Goal: Find specific page/section: Find specific page/section

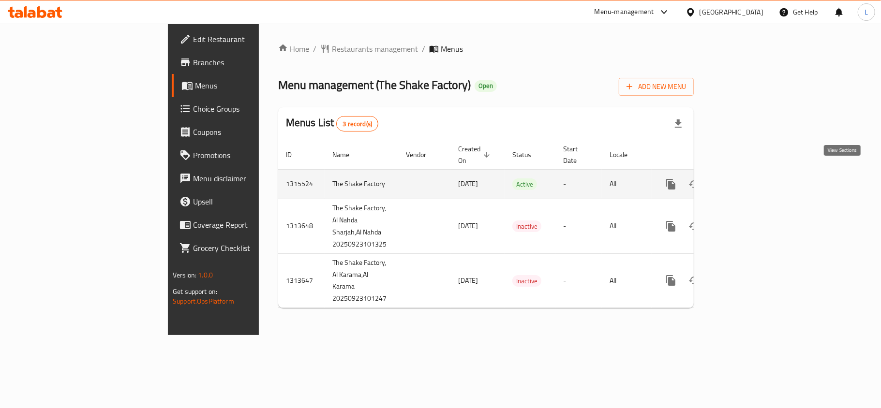
click at [747, 179] on icon "enhanced table" at bounding box center [741, 185] width 12 height 12
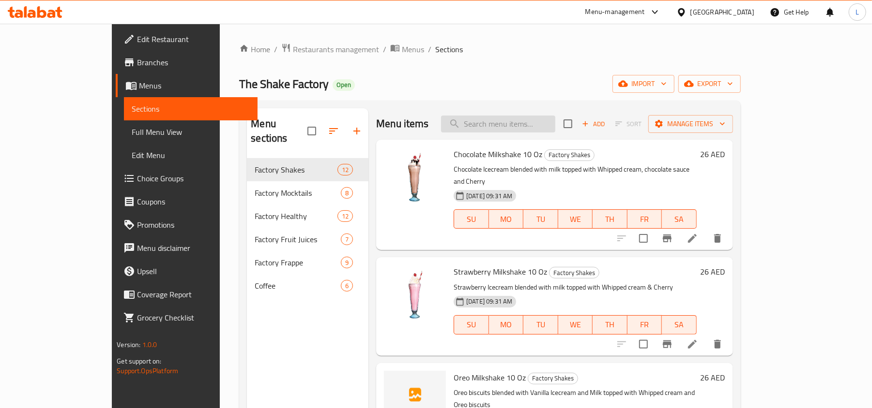
click at [522, 119] on input "search" at bounding box center [498, 124] width 114 height 17
paste input "Dream On Smoothie 10 Oz"
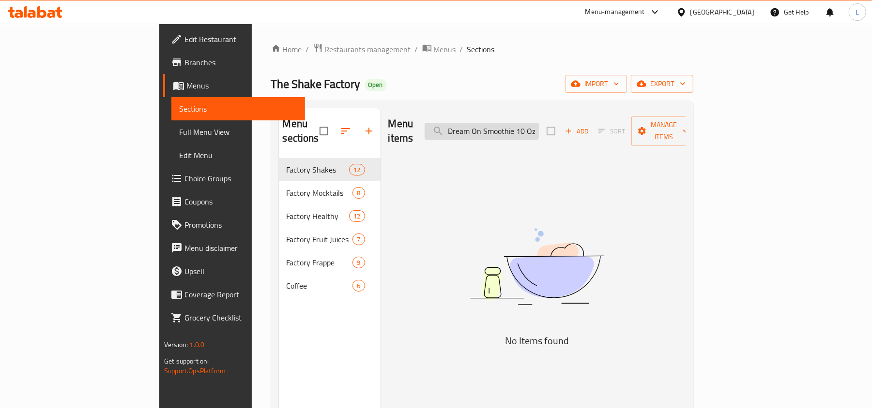
click at [531, 124] on input "Dream On Smoothie 10 Oz" at bounding box center [481, 131] width 114 height 17
drag, startPoint x: 574, startPoint y: 123, endPoint x: 627, endPoint y: 130, distance: 54.1
click at [627, 130] on div "Menu items Dream On Smoothie 10 Oz Add Sort Manage items" at bounding box center [536, 131] width 297 height 46
type input "Dream"
click at [434, 49] on span "Menus" at bounding box center [445, 50] width 22 height 12
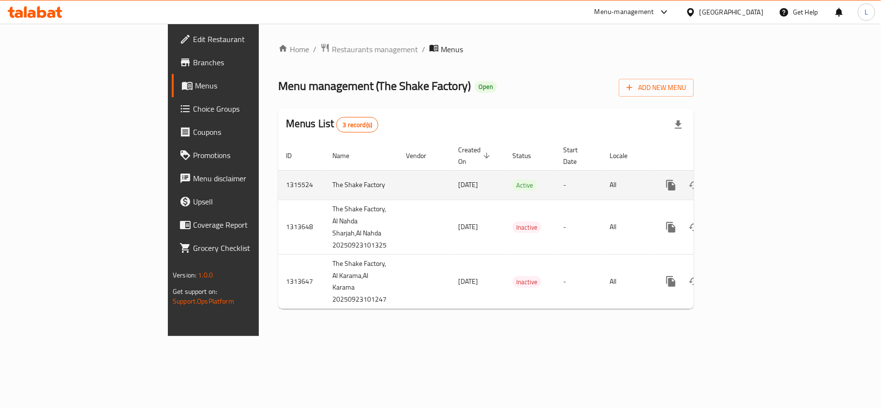
drag, startPoint x: 394, startPoint y: 171, endPoint x: 341, endPoint y: 173, distance: 52.8
click at [451, 173] on td "[DATE]" at bounding box center [478, 185] width 54 height 30
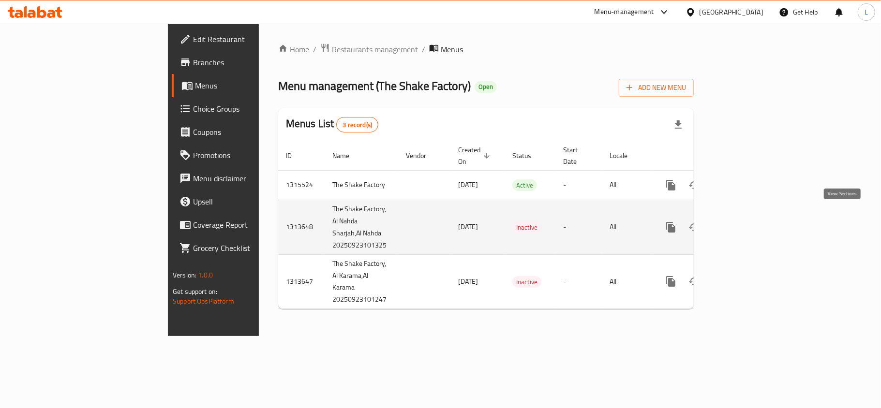
click at [753, 216] on link "enhanced table" at bounding box center [740, 227] width 23 height 23
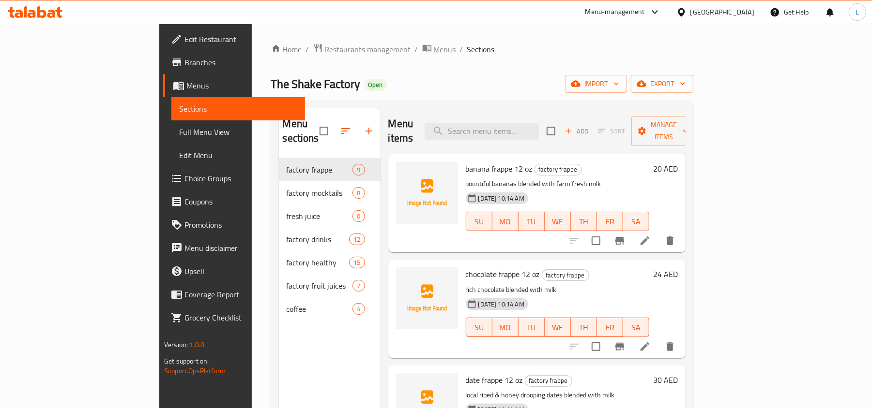
click at [434, 45] on span "Menus" at bounding box center [445, 50] width 22 height 12
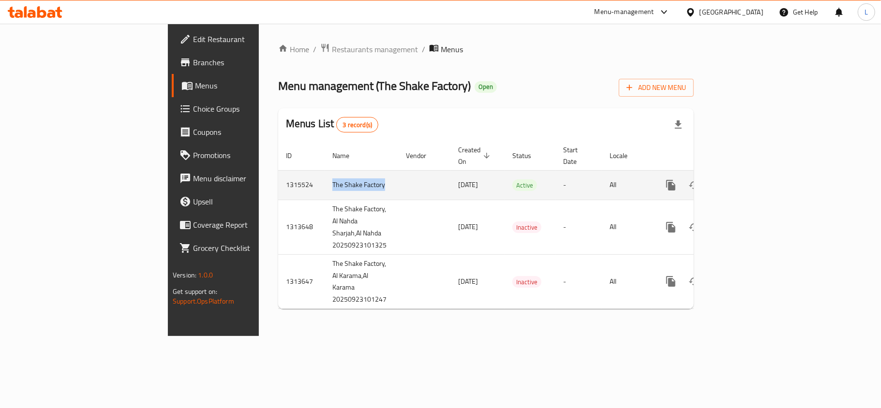
drag, startPoint x: 275, startPoint y: 174, endPoint x: 208, endPoint y: 178, distance: 67.4
click at [278, 178] on tr "1315524 The Shake Factory [DATE] Active - All" at bounding box center [519, 185] width 482 height 30
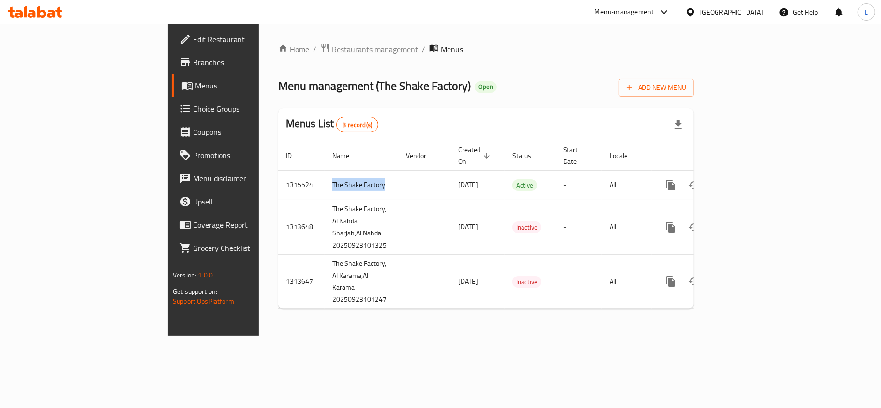
click at [332, 55] on span "Restaurants management" at bounding box center [375, 50] width 86 height 12
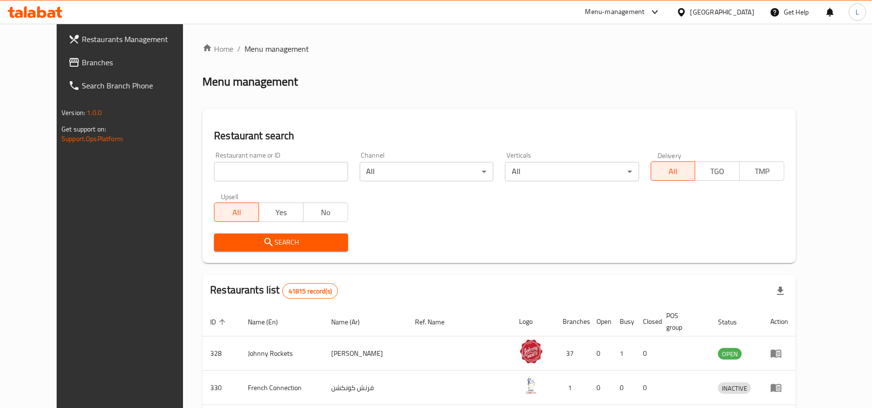
click at [82, 68] on span "Branches" at bounding box center [138, 63] width 113 height 12
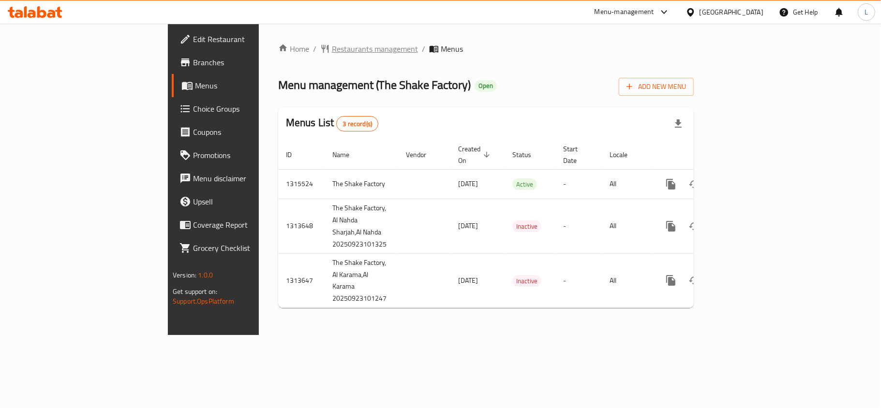
click at [332, 54] on span "Restaurants management" at bounding box center [375, 49] width 86 height 12
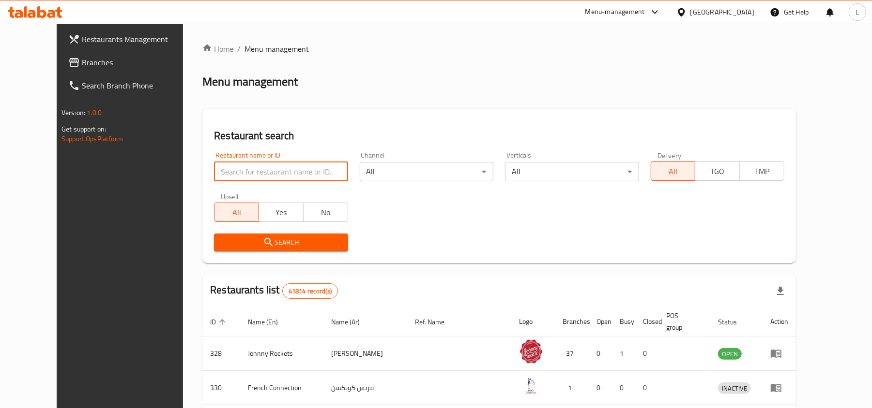
click at [225, 169] on input "search" at bounding box center [281, 171] width 134 height 19
paste input "Just Shawarma"
type input "Just Shawarma"
click button "Search" at bounding box center [281, 243] width 134 height 18
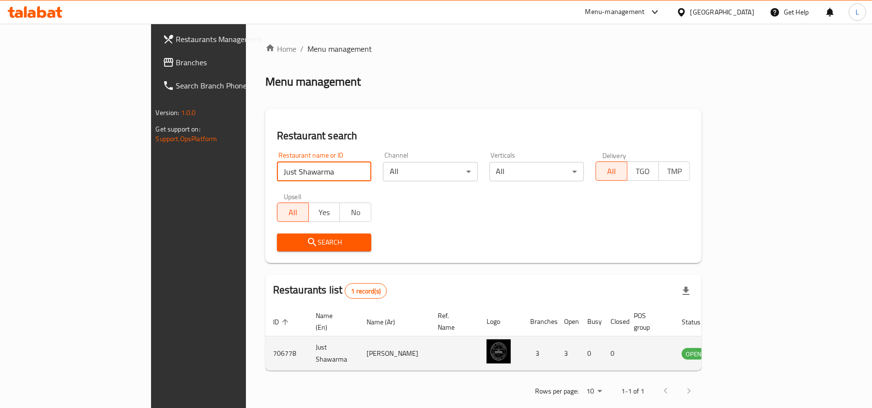
click at [744, 348] on icon "enhanced table" at bounding box center [738, 354] width 12 height 12
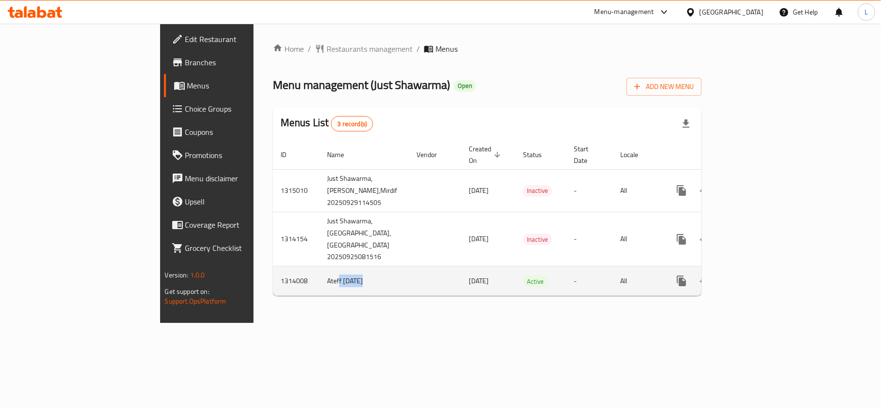
drag, startPoint x: 231, startPoint y: 282, endPoint x: 295, endPoint y: 289, distance: 64.3
click at [295, 289] on tr "1314008 Ateff 24/9/2025 24/09/2025 Active - All" at bounding box center [522, 282] width 498 height 30
click at [757, 286] on icon "enhanced table" at bounding box center [752, 281] width 12 height 12
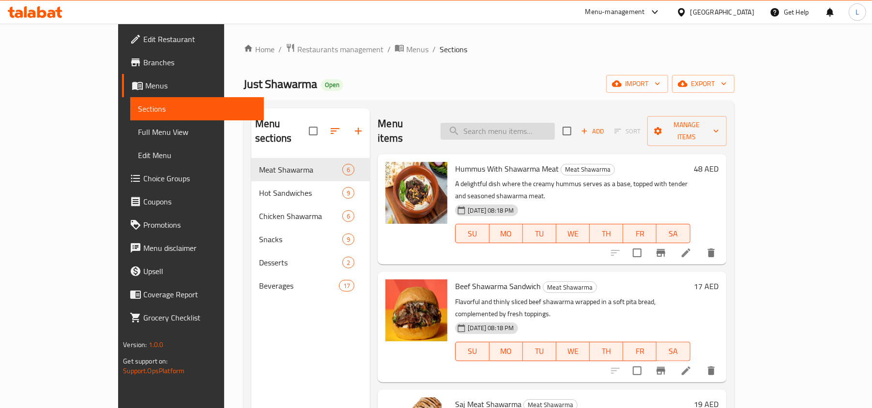
click at [548, 130] on input "search" at bounding box center [497, 131] width 114 height 17
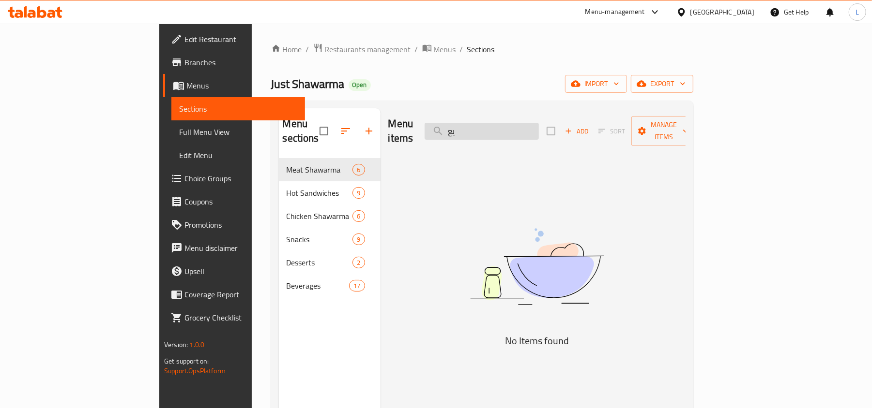
type input "ي"
type input "d"
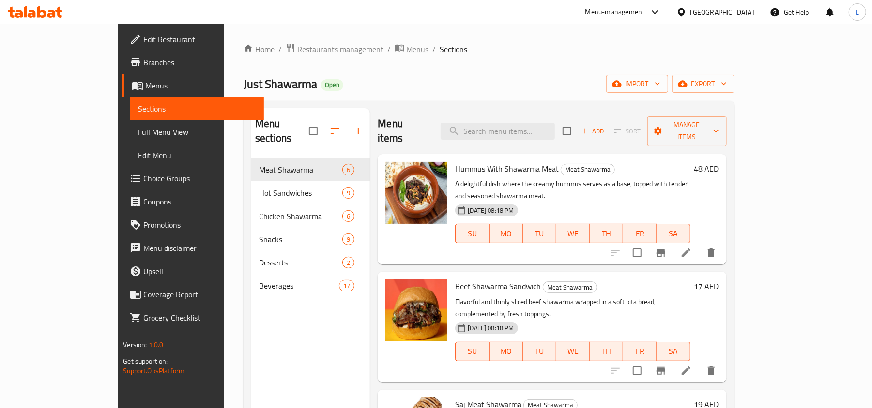
click at [406, 55] on span "Menus" at bounding box center [417, 50] width 22 height 12
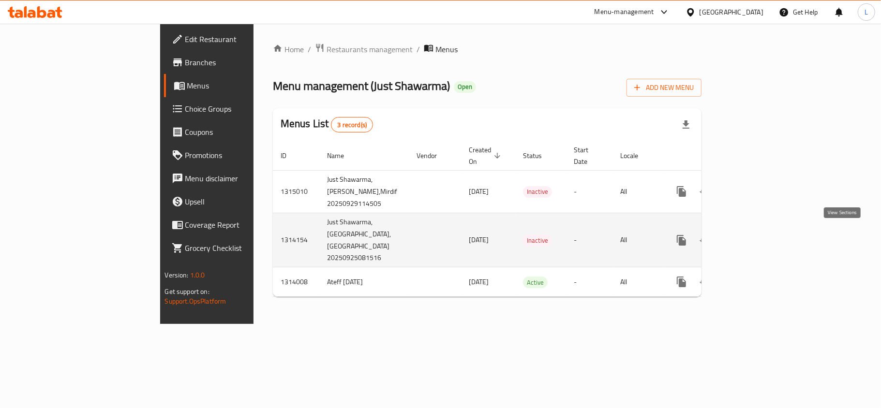
click at [757, 237] on icon "enhanced table" at bounding box center [752, 241] width 12 height 12
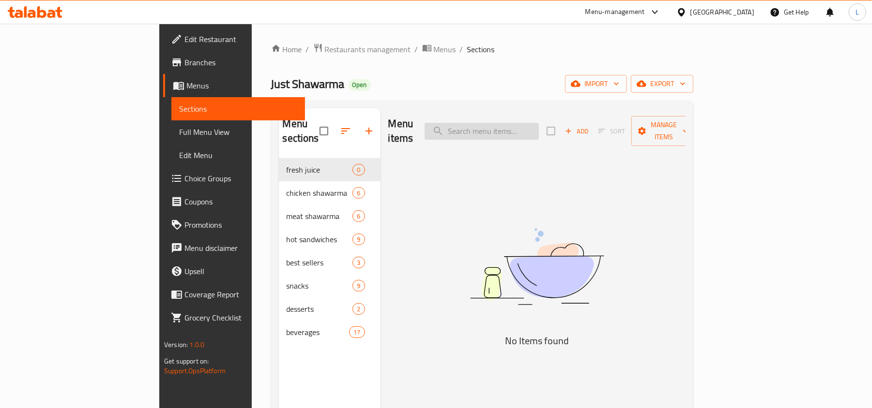
click at [519, 130] on input "search" at bounding box center [481, 131] width 114 height 17
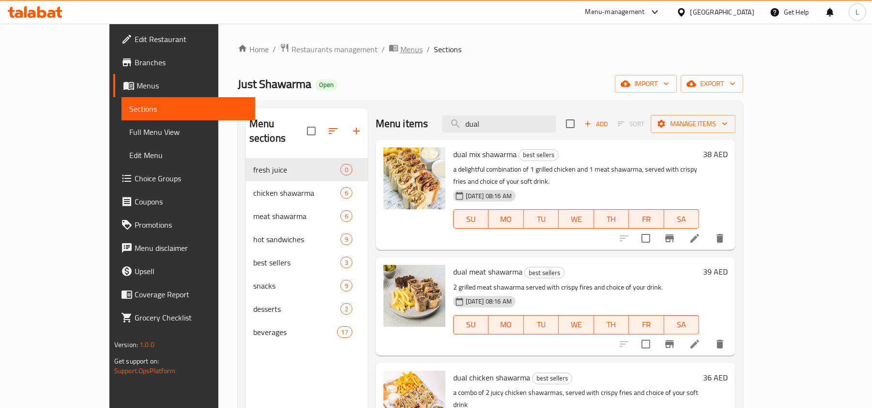
type input "dual"
click at [400, 52] on span "Menus" at bounding box center [411, 50] width 22 height 12
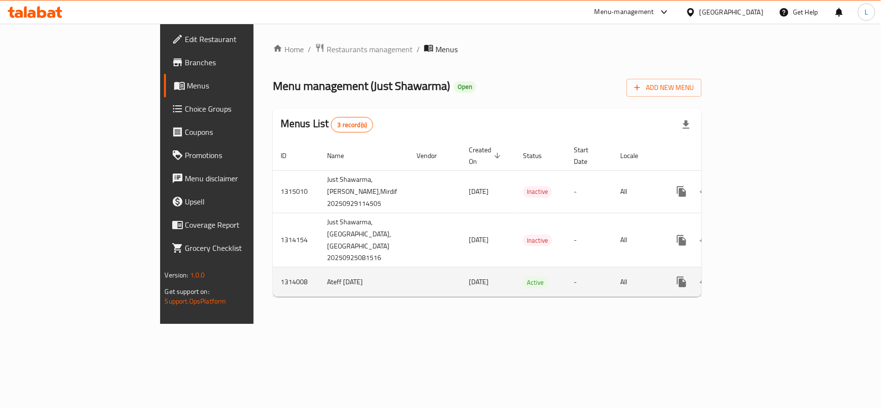
click at [273, 291] on td "1314008" at bounding box center [296, 283] width 46 height 30
click at [273, 285] on td "1314008" at bounding box center [296, 283] width 46 height 30
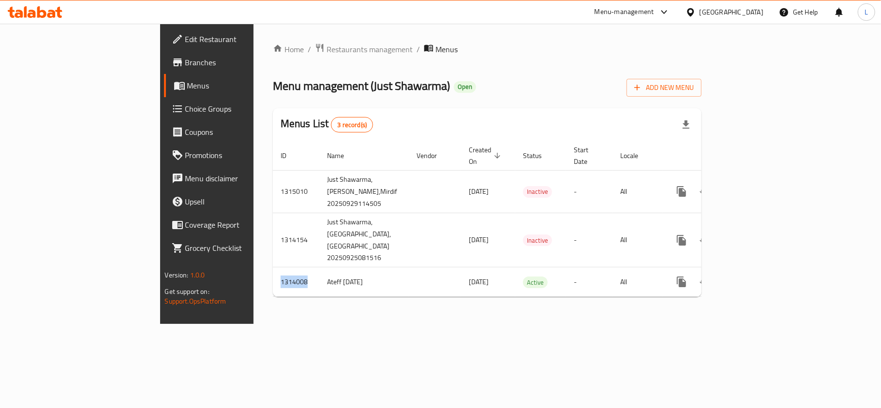
copy td "1314008"
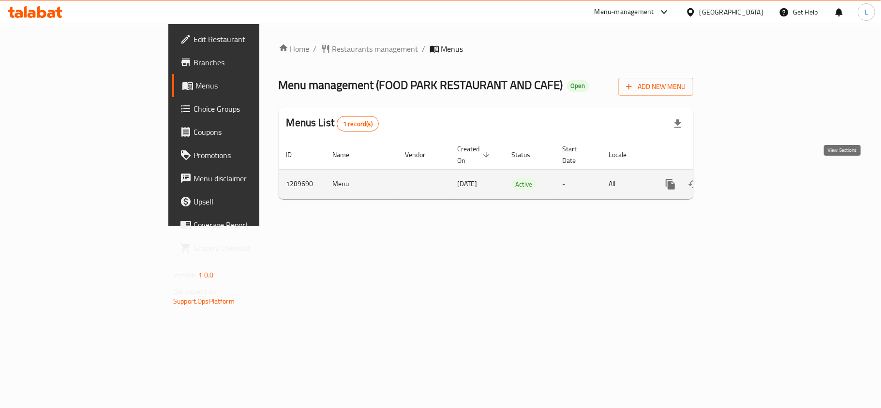
click at [752, 173] on link "enhanced table" at bounding box center [740, 184] width 23 height 23
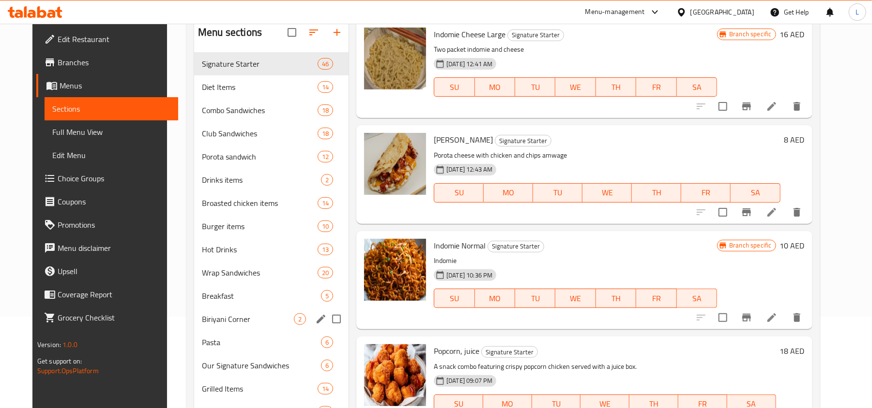
scroll to position [185, 0]
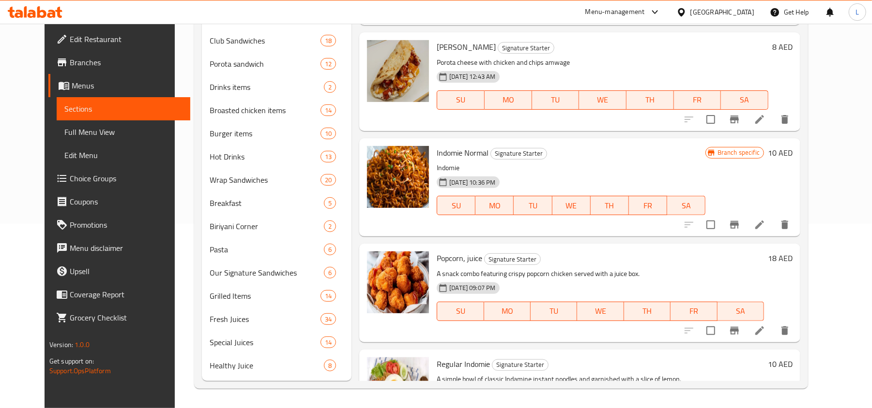
click at [76, 133] on span "Full Menu View" at bounding box center [123, 132] width 118 height 12
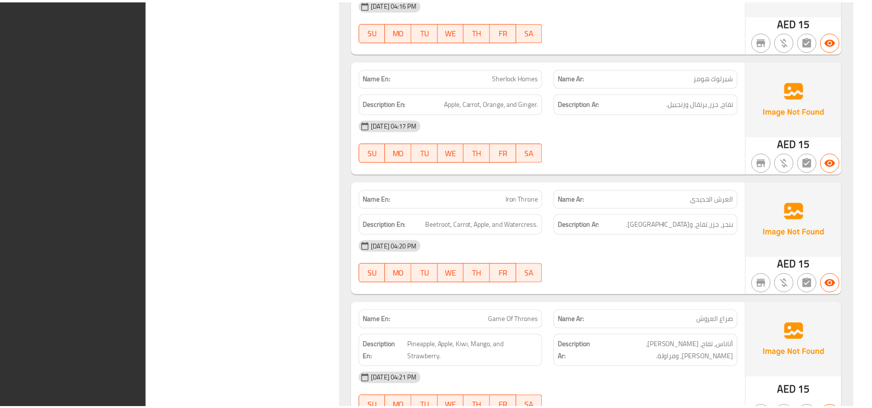
scroll to position [35027, 0]
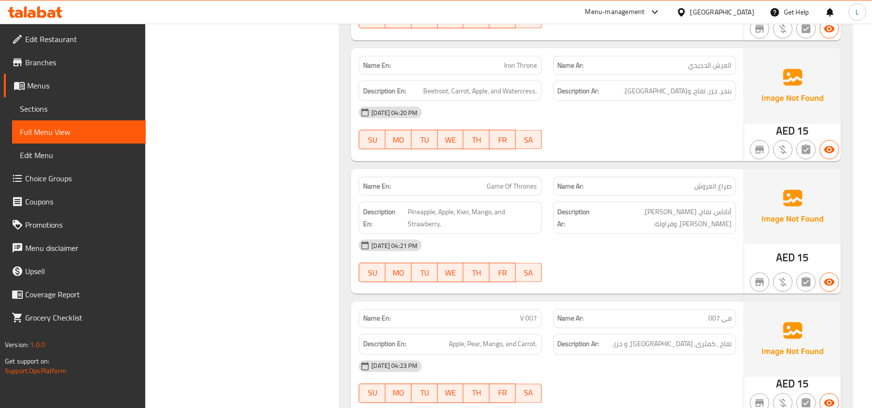
click at [74, 31] on link "Edit Restaurant" at bounding box center [75, 39] width 142 height 23
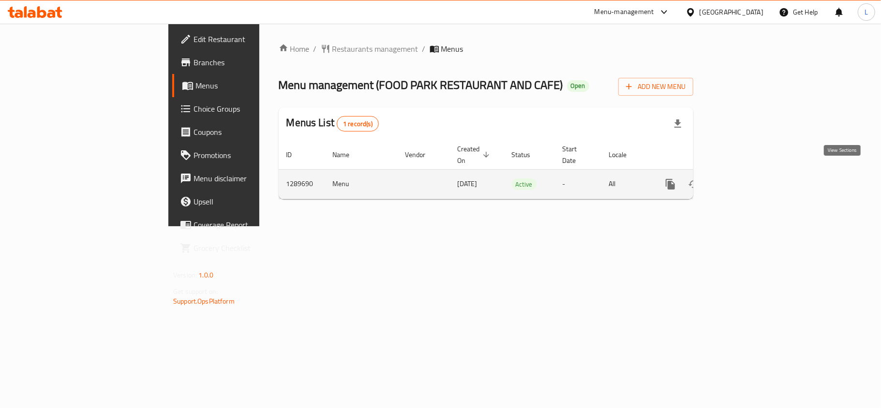
click at [746, 179] on icon "enhanced table" at bounding box center [741, 185] width 12 height 12
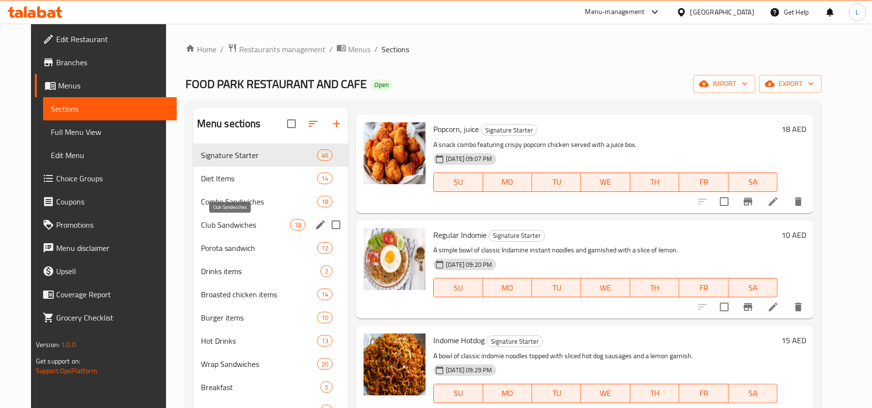
scroll to position [774, 0]
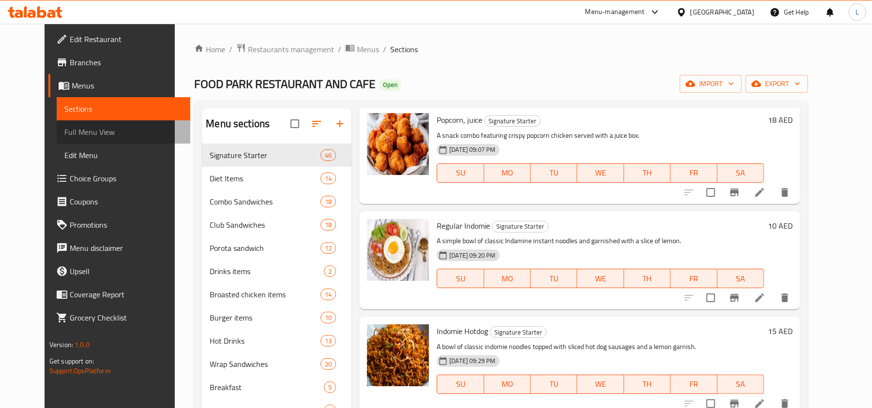
click at [70, 130] on span "Full Menu View" at bounding box center [123, 132] width 118 height 12
